Goal: Task Accomplishment & Management: Manage account settings

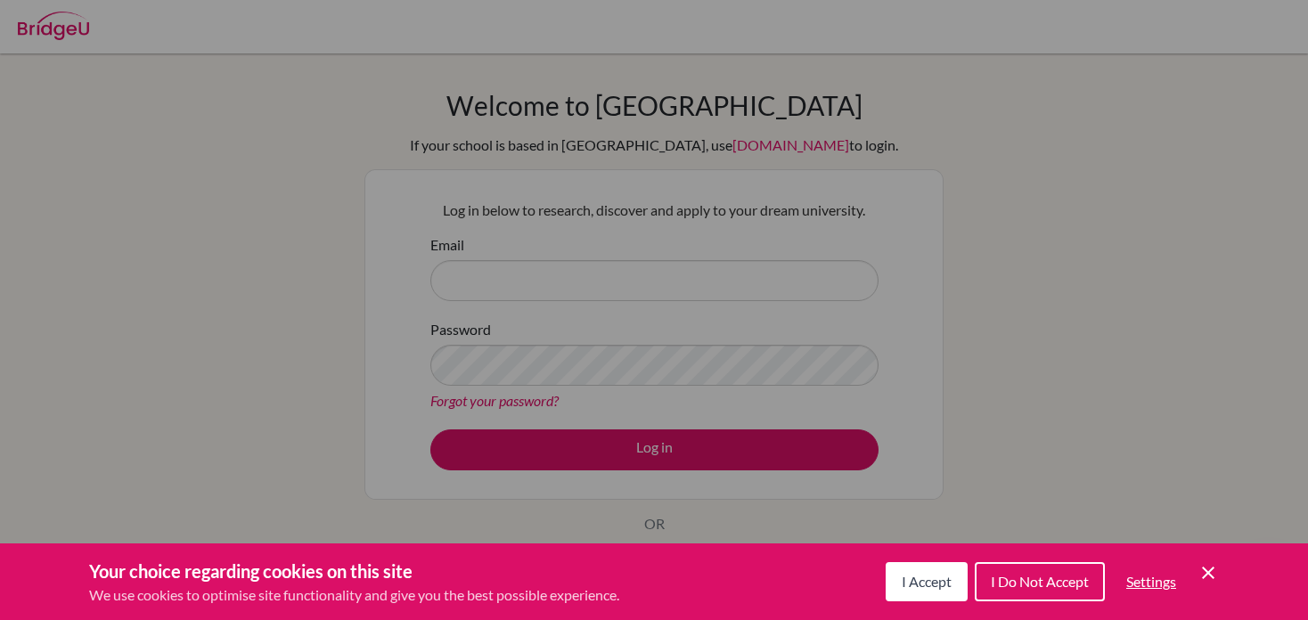
click at [1212, 576] on icon "Save and close" at bounding box center [1208, 573] width 12 height 12
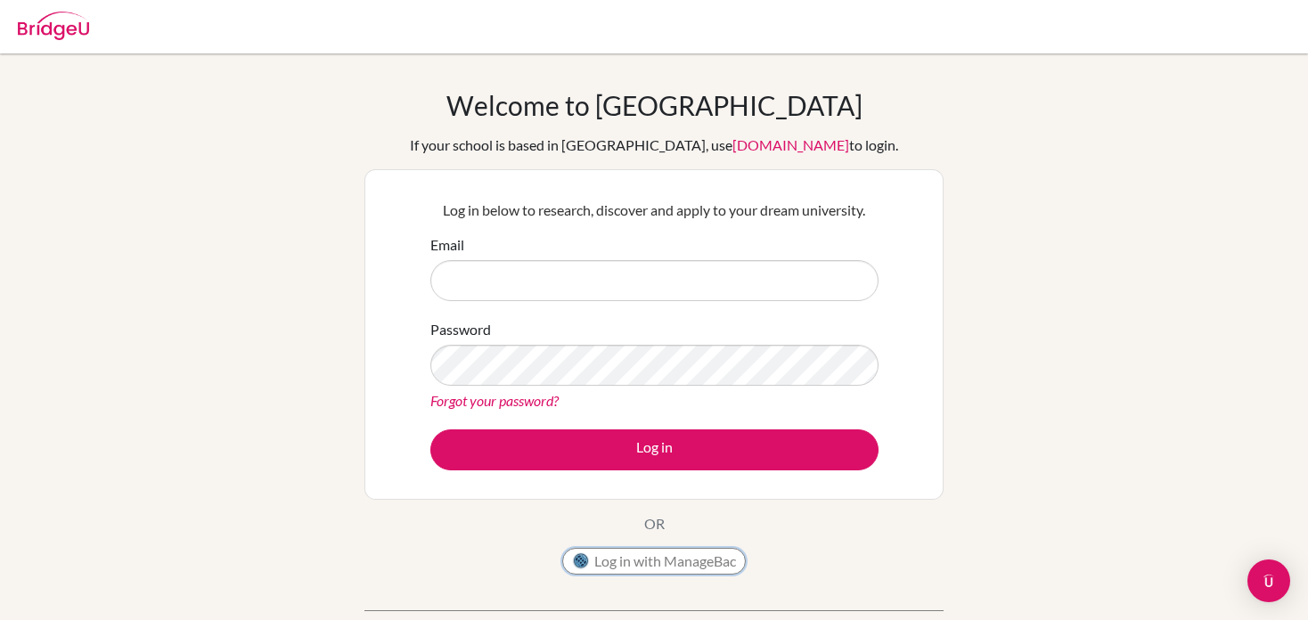
click at [675, 560] on button "Log in with ManageBac" at bounding box center [654, 561] width 184 height 27
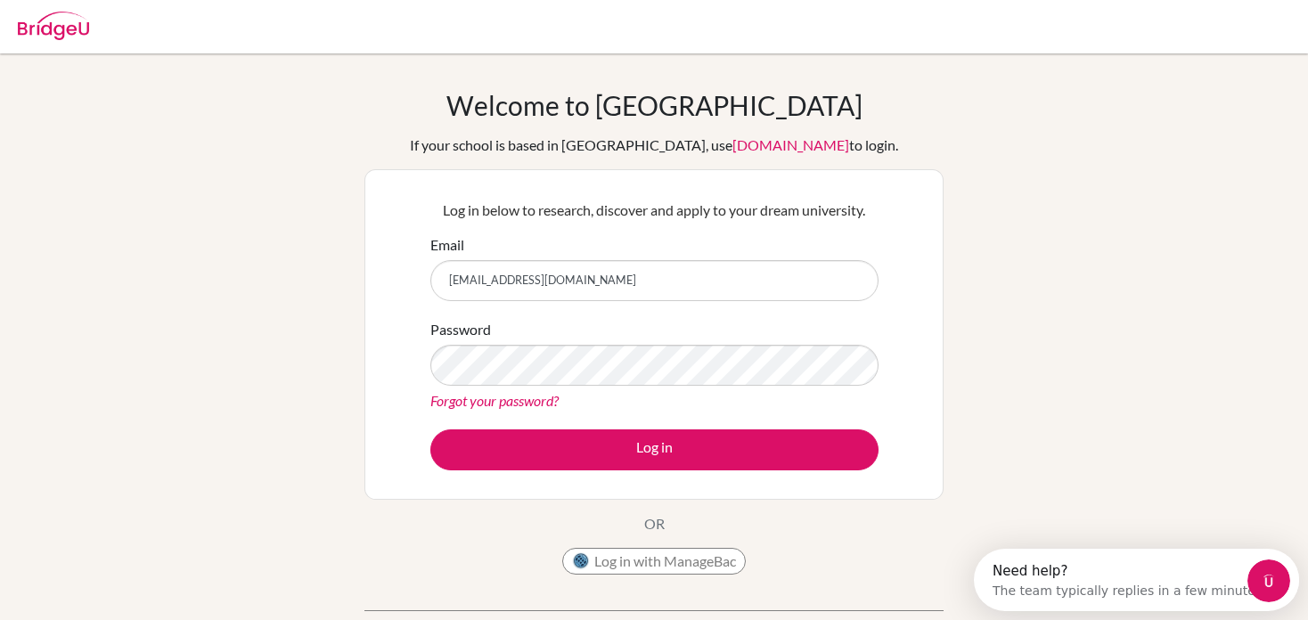
type input "[EMAIL_ADDRESS][DOMAIN_NAME]"
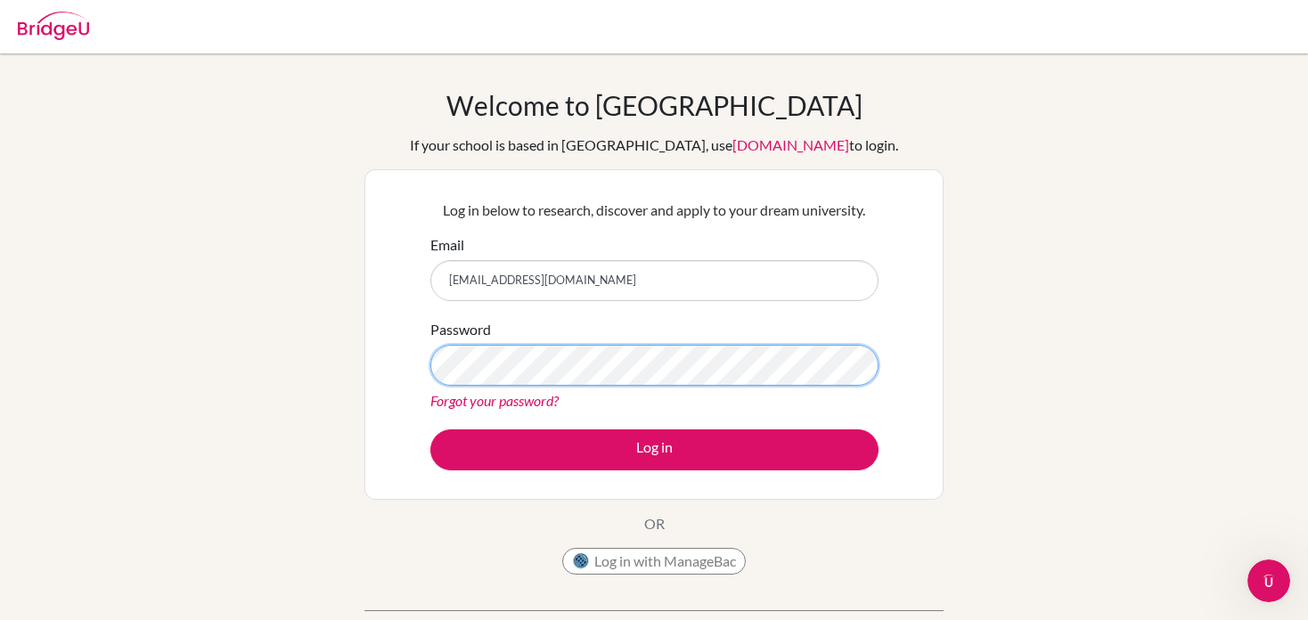
click at [430, 429] on button "Log in" at bounding box center [654, 449] width 448 height 41
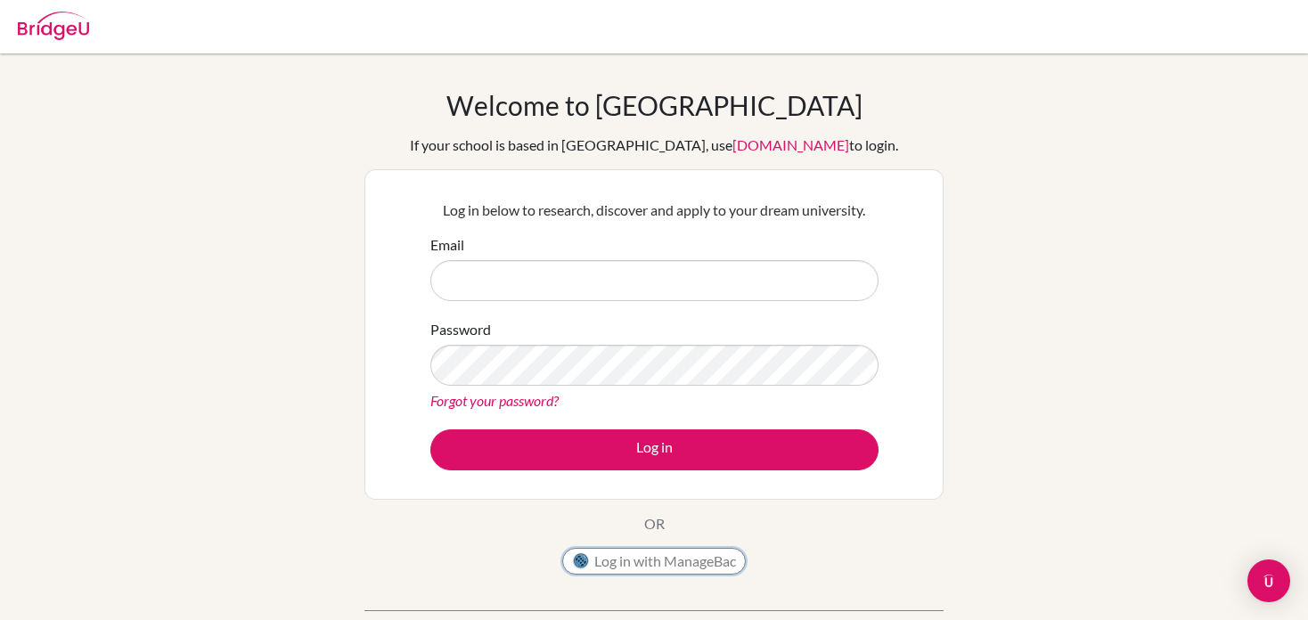
click at [698, 556] on button "Log in with ManageBac" at bounding box center [654, 561] width 184 height 27
click at [632, 558] on button "Log in with ManageBac" at bounding box center [654, 561] width 184 height 27
